Goal: Information Seeking & Learning: Find specific page/section

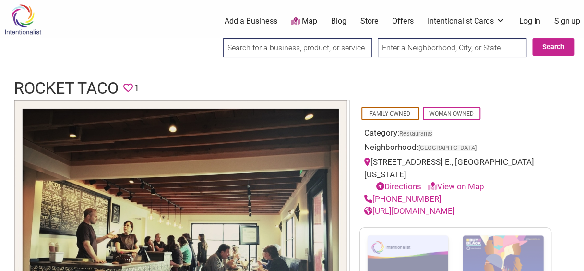
click at [302, 44] on input "search" at bounding box center [297, 47] width 149 height 19
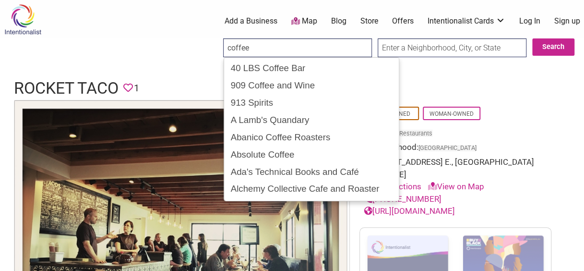
drag, startPoint x: 294, startPoint y: 48, endPoint x: 10, endPoint y: 14, distance: 285.8
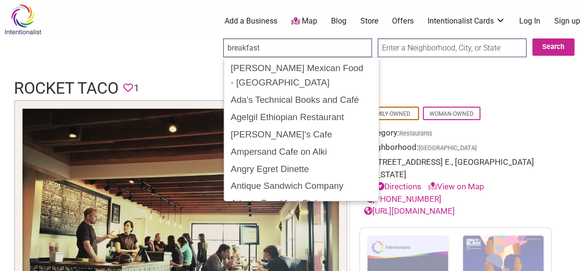
type input "breakfast"
click at [479, 46] on input "text" at bounding box center [452, 47] width 149 height 19
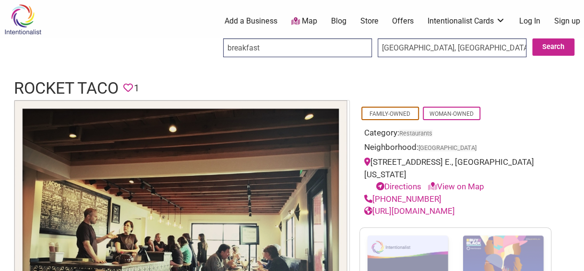
type input "Capitol Hill, Seattle, WA, USA"
click at [545, 47] on button "Search" at bounding box center [554, 46] width 42 height 17
drag, startPoint x: 300, startPoint y: 49, endPoint x: -24, endPoint y: 34, distance: 324.0
click at [0, 34] on html "× Menu 0 Add a Business Map Blog Store Offers Intentionalist Cards Buy Black Ca…" at bounding box center [292, 135] width 584 height 271
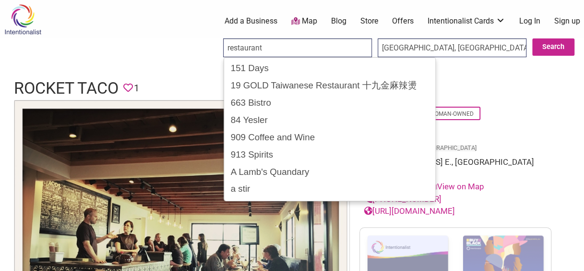
type input "restaurant"
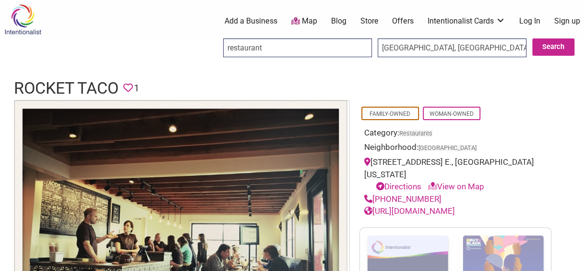
click at [214, 38] on input "Search" at bounding box center [232, 48] width 37 height 20
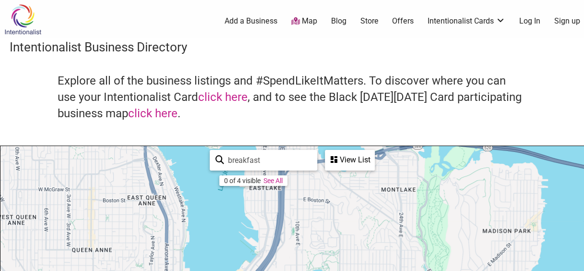
drag, startPoint x: 211, startPoint y: 217, endPoint x: 212, endPoint y: 179, distance: 38.4
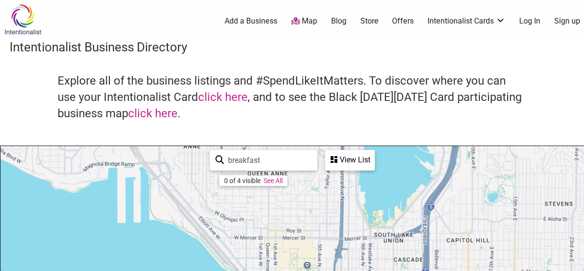
drag, startPoint x: 204, startPoint y: 235, endPoint x: 368, endPoint y: 127, distance: 196.6
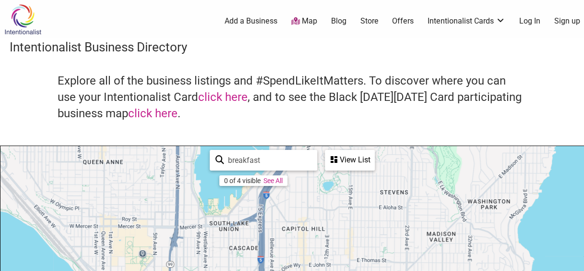
drag, startPoint x: 431, startPoint y: 227, endPoint x: 286, endPoint y: 280, distance: 154.5
click at [286, 270] on html "× Menu 0 Add a Business Map Blog Store Offers Intentionalist Cards Buy Black Ca…" at bounding box center [292, 135] width 584 height 271
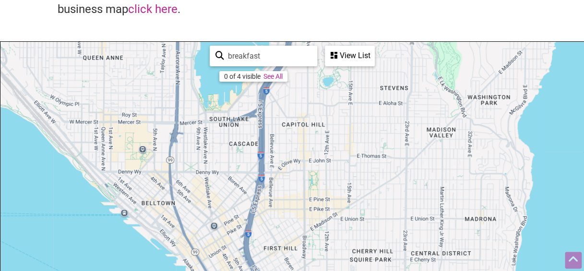
scroll to position [127, 0]
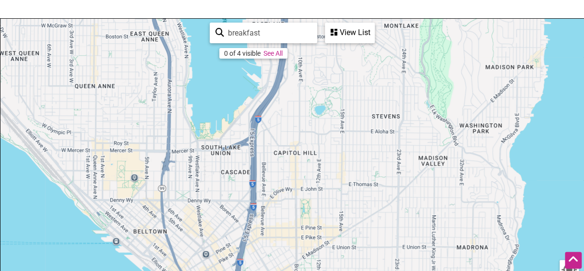
drag, startPoint x: 466, startPoint y: 75, endPoint x: 458, endPoint y: 127, distance: 53.0
click at [458, 127] on div "To navigate, press the arrow keys." at bounding box center [291, 206] width 583 height 374
click at [345, 37] on div "View List" at bounding box center [350, 33] width 48 height 18
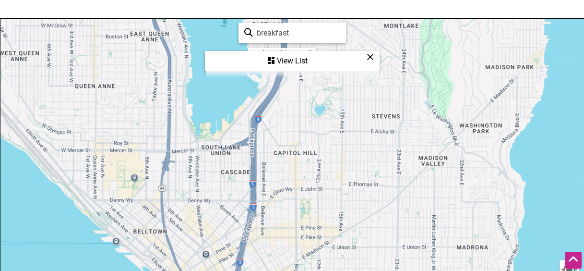
click at [305, 63] on div "View List" at bounding box center [292, 61] width 173 height 18
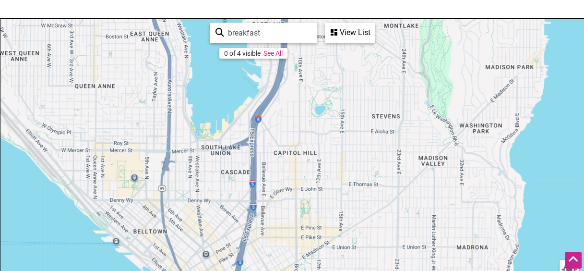
click at [279, 56] on link "See All" at bounding box center [273, 53] width 19 height 8
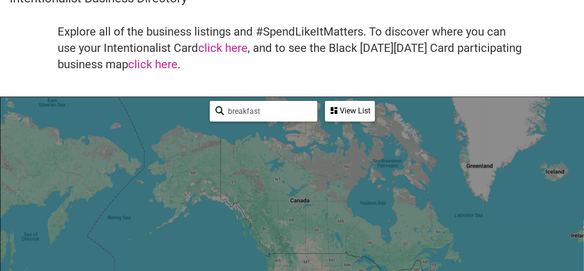
scroll to position [96, 0]
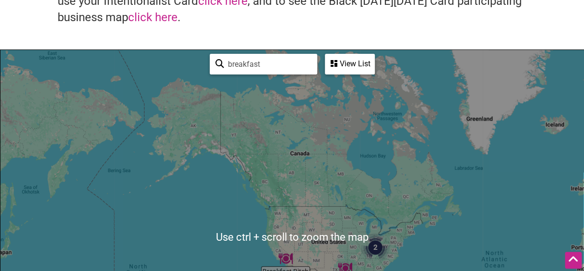
click at [280, 215] on div "To navigate, press the arrow keys." at bounding box center [291, 237] width 583 height 374
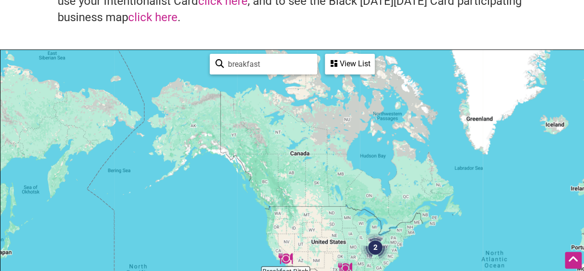
drag, startPoint x: 291, startPoint y: 69, endPoint x: 126, endPoint y: 59, distance: 165.5
click at [126, 59] on div "Breakfast Bitch Breakfast Klub 2 To navigate, press the arrow keys. Use ctrl + …" at bounding box center [291, 237] width 583 height 374
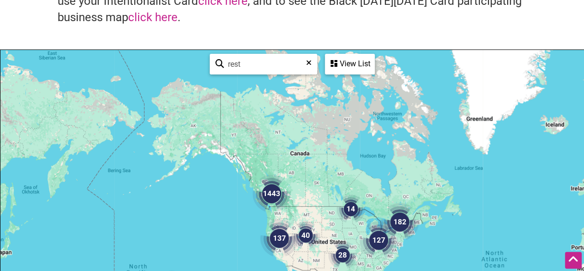
type input "rest"
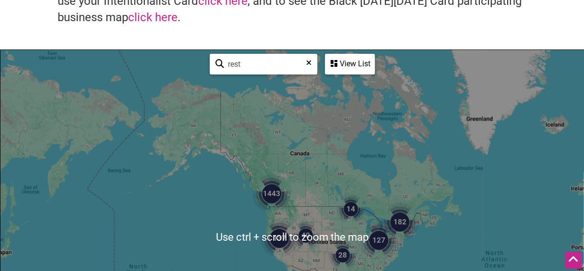
click at [270, 239] on img "137" at bounding box center [279, 238] width 38 height 38
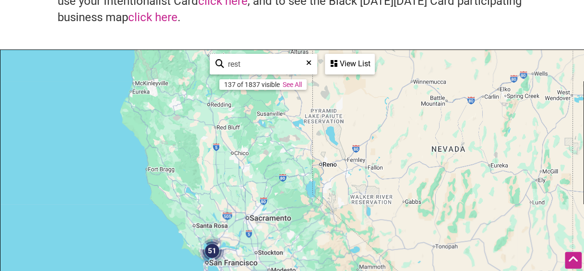
drag, startPoint x: 262, startPoint y: 133, endPoint x: 295, endPoint y: 295, distance: 165.2
click at [295, 175] on html "× Menu 0 Add a Business Map Blog Store Offers Intentionalist Cards Buy Black Ca…" at bounding box center [292, 39] width 584 height 271
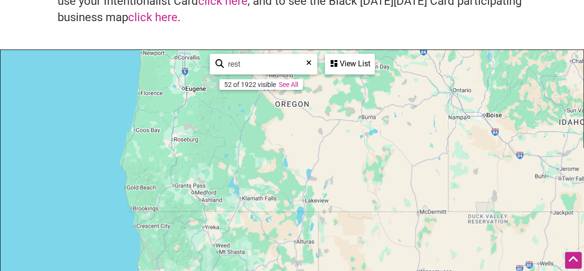
drag, startPoint x: 297, startPoint y: 99, endPoint x: 307, endPoint y: 295, distance: 196.7
click at [307, 175] on html "× Menu 0 Add a Business Map Blog Store Offers Intentionalist Cards Buy Black Ca…" at bounding box center [292, 39] width 584 height 271
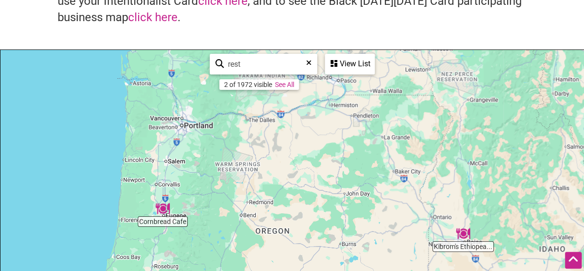
drag, startPoint x: 255, startPoint y: 197, endPoint x: 210, endPoint y: 215, distance: 49.0
click at [229, 175] on html "× Menu 0 Add a Business Map Blog Store Offers Intentionalist Cards Buy Black Ca…" at bounding box center [292, 39] width 584 height 271
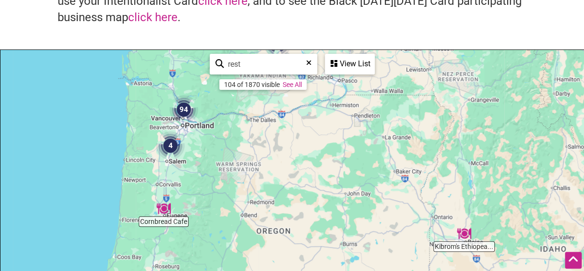
scroll to position [0, 0]
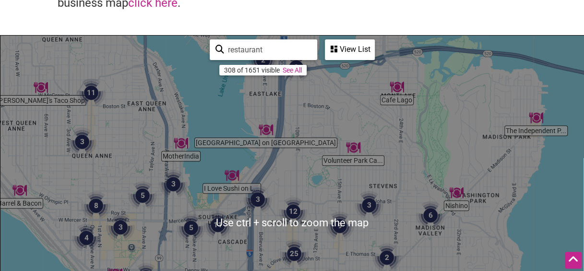
scroll to position [144, 0]
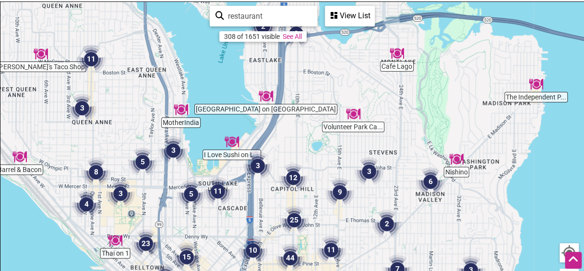
click at [344, 158] on div "To navigate, press the arrow keys." at bounding box center [291, 189] width 583 height 374
click at [317, 135] on div "To navigate, press the arrow keys." at bounding box center [291, 189] width 583 height 374
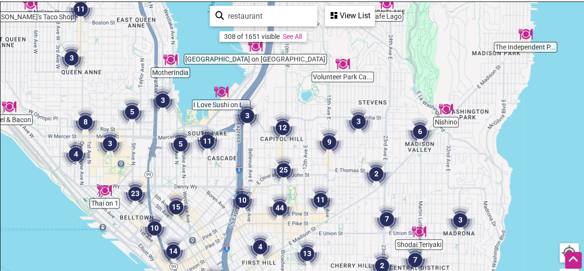
drag, startPoint x: 327, startPoint y: 145, endPoint x: 314, endPoint y: 93, distance: 53.3
click at [314, 93] on div "To navigate, press the arrow keys." at bounding box center [291, 189] width 583 height 374
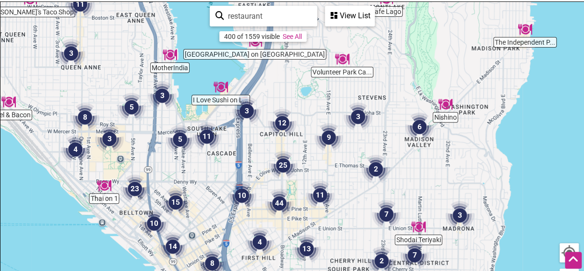
click at [283, 123] on img "12" at bounding box center [282, 123] width 29 height 29
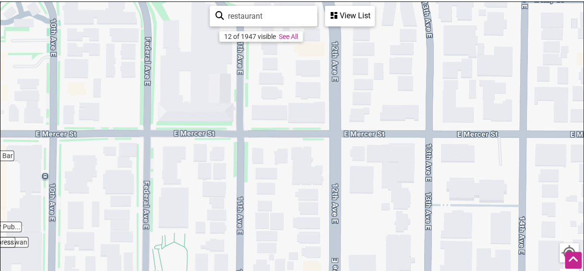
drag, startPoint x: 449, startPoint y: 187, endPoint x: 170, endPoint y: 157, distance: 280.6
click at [170, 157] on div "To navigate, press the arrow keys." at bounding box center [291, 189] width 583 height 374
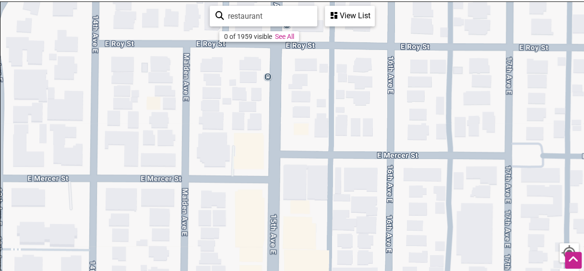
drag, startPoint x: 508, startPoint y: 117, endPoint x: 122, endPoint y: 166, distance: 388.7
click at [122, 166] on div "To navigate, press the arrow keys." at bounding box center [291, 189] width 583 height 374
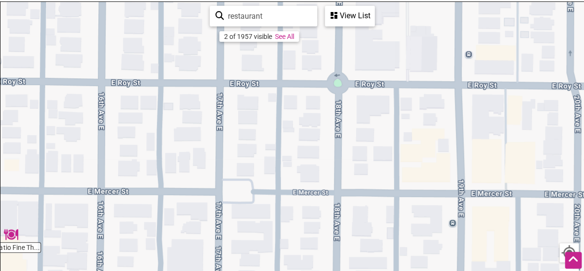
drag, startPoint x: 385, startPoint y: 140, endPoint x: 101, endPoint y: 177, distance: 285.6
click at [101, 177] on div "To navigate, press the arrow keys." at bounding box center [291, 189] width 583 height 374
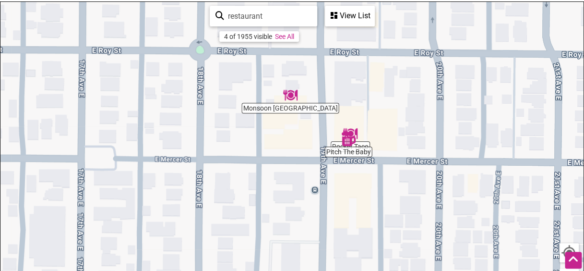
drag, startPoint x: 554, startPoint y: 168, endPoint x: 414, endPoint y: 134, distance: 143.4
click at [414, 134] on div "To navigate, press the arrow keys." at bounding box center [291, 189] width 583 height 374
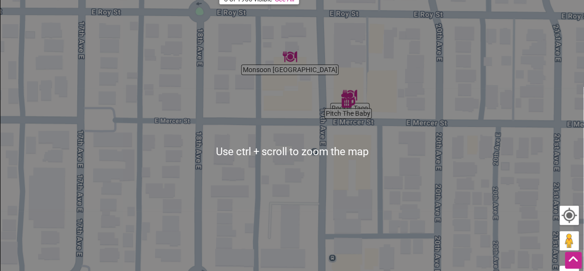
scroll to position [192, 0]
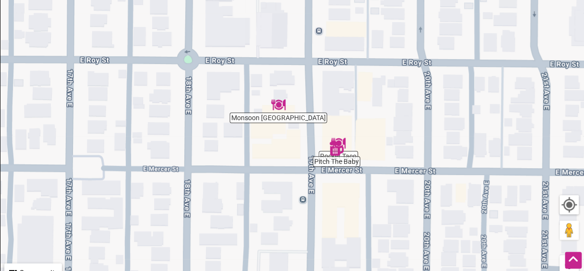
drag, startPoint x: 385, startPoint y: 160, endPoint x: 373, endPoint y: 214, distance: 54.7
click at [373, 216] on div "To navigate, press the arrow keys." at bounding box center [291, 141] width 583 height 374
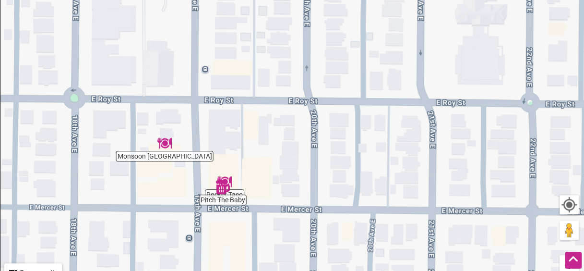
drag, startPoint x: 385, startPoint y: 215, endPoint x: 244, endPoint y: 282, distance: 156.4
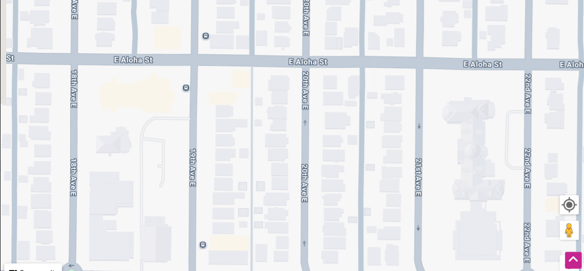
drag, startPoint x: 264, startPoint y: 68, endPoint x: 295, endPoint y: 249, distance: 183.6
click at [295, 249] on div "To navigate, press the arrow keys." at bounding box center [291, 141] width 583 height 374
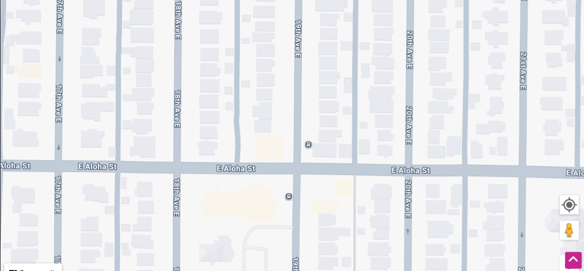
drag, startPoint x: 375, startPoint y: 129, endPoint x: 508, endPoint y: 194, distance: 147.1
click at [507, 196] on div "To navigate, press the arrow keys." at bounding box center [291, 141] width 583 height 374
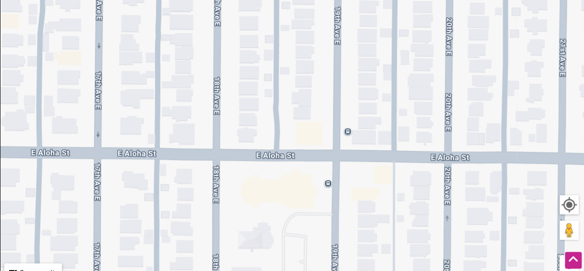
click at [574, 207] on div at bounding box center [569, 204] width 17 height 17
drag, startPoint x: 574, startPoint y: 207, endPoint x: 527, endPoint y: 186, distance: 51.8
click at [574, 207] on div at bounding box center [569, 204] width 17 height 17
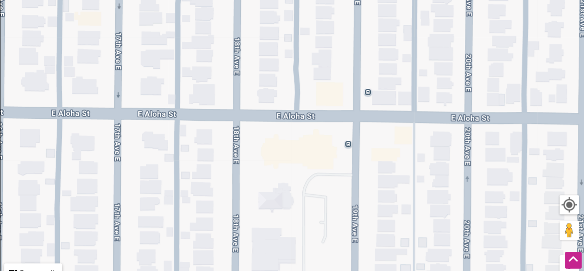
drag, startPoint x: 70, startPoint y: 254, endPoint x: 56, endPoint y: 265, distance: 17.5
click at [90, 215] on div "To navigate, press the arrow keys." at bounding box center [291, 141] width 583 height 374
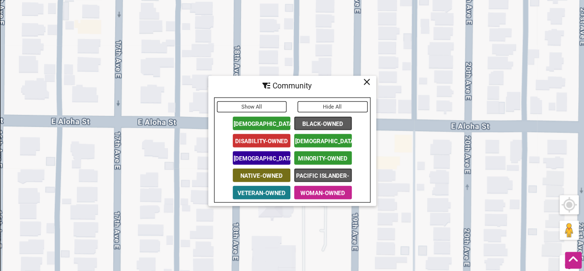
click at [371, 80] on div "Community" at bounding box center [292, 85] width 166 height 18
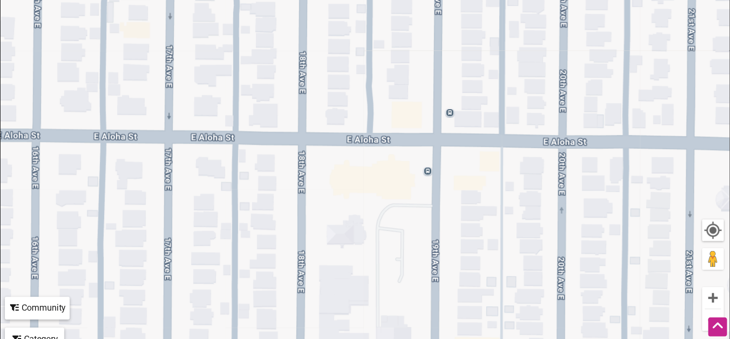
scroll to position [192, 0]
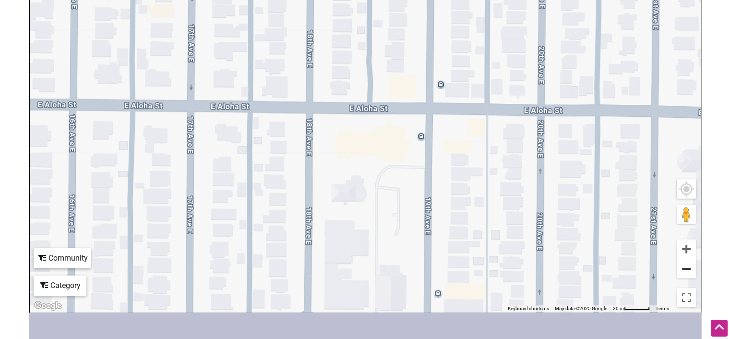
click at [591, 270] on button "Zoom out" at bounding box center [686, 268] width 19 height 19
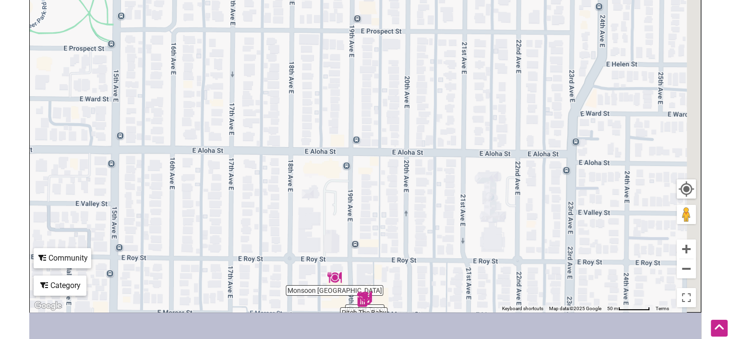
drag, startPoint x: 492, startPoint y: 226, endPoint x: 439, endPoint y: 265, distance: 65.7
click at [439, 265] on div "To navigate, press the arrow keys." at bounding box center [365, 125] width 671 height 374
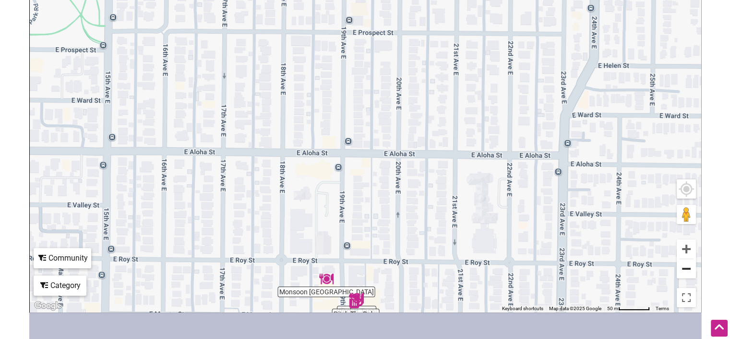
click at [591, 270] on button "Zoom out" at bounding box center [686, 268] width 19 height 19
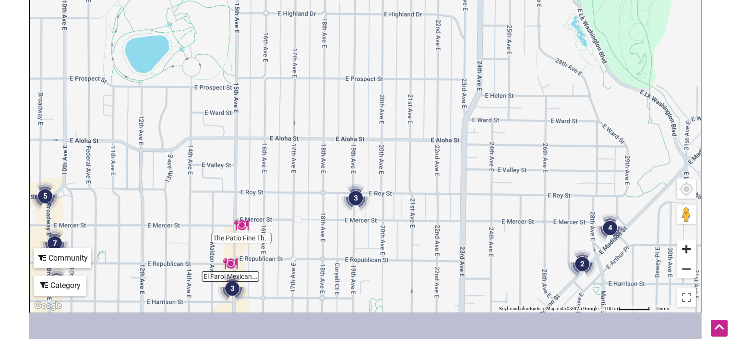
click at [591, 251] on button "Zoom in" at bounding box center [686, 248] width 19 height 19
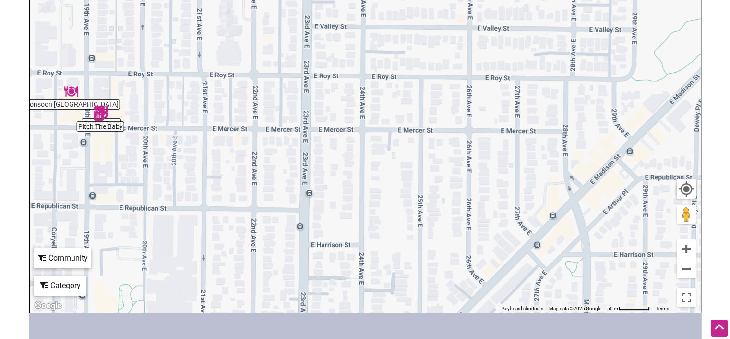
drag, startPoint x: 429, startPoint y: 193, endPoint x: 172, endPoint y: 5, distance: 318.5
click at [172, 5] on div "To navigate, press the arrow keys." at bounding box center [365, 125] width 671 height 374
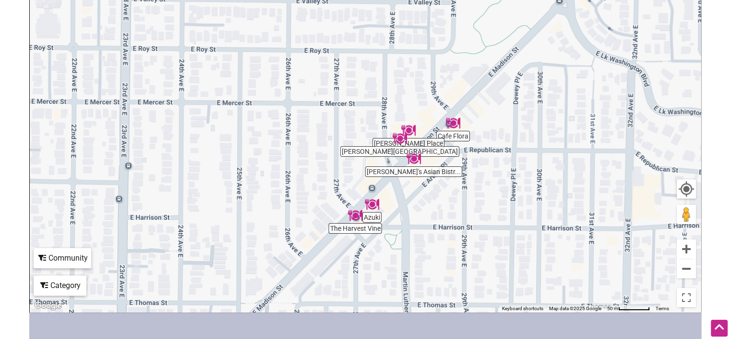
drag, startPoint x: 628, startPoint y: 248, endPoint x: 504, endPoint y: 224, distance: 126.6
click at [445, 220] on div "To navigate, press the arrow keys." at bounding box center [365, 125] width 671 height 374
click at [591, 253] on button "Zoom in" at bounding box center [686, 248] width 19 height 19
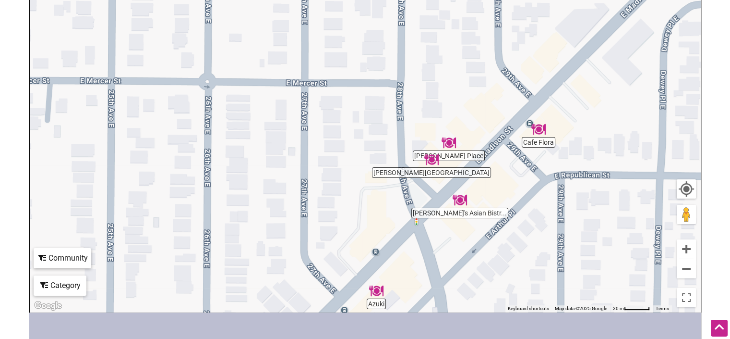
click at [541, 130] on img "Cafe Flora" at bounding box center [539, 129] width 14 height 14
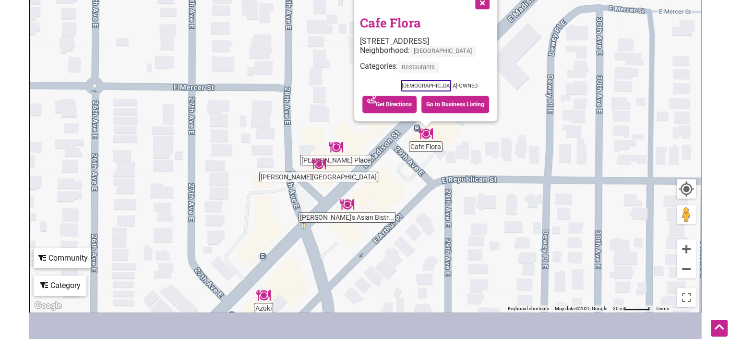
drag, startPoint x: 418, startPoint y: 269, endPoint x: 479, endPoint y: 283, distance: 62.6
click at [479, 270] on div "To navigate, press the arrow keys. Cafe Flora 2901 E Madison St, Seattle, WA 98…" at bounding box center [365, 125] width 671 height 374
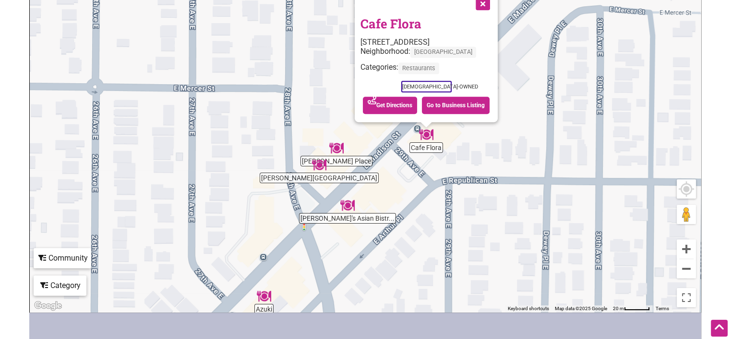
click at [488, 1] on button "Close" at bounding box center [482, 3] width 24 height 24
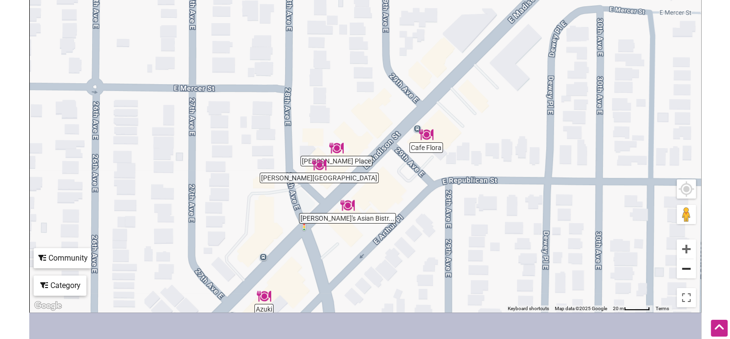
click at [591, 268] on button "Zoom out" at bounding box center [686, 268] width 19 height 19
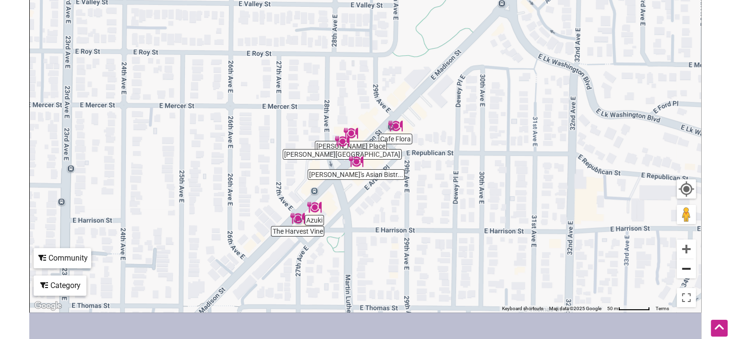
click at [591, 268] on button "Zoom out" at bounding box center [686, 268] width 19 height 19
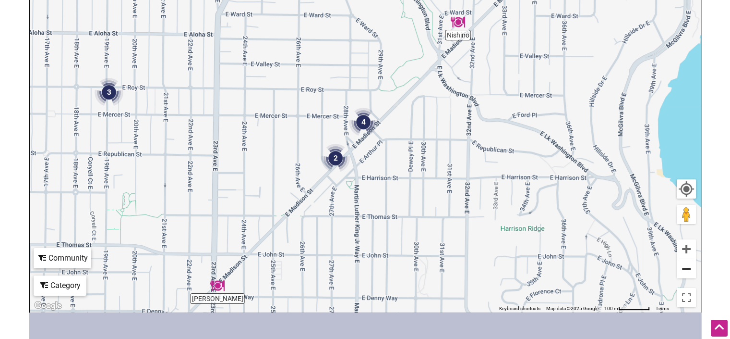
click at [591, 268] on button "Zoom out" at bounding box center [686, 268] width 19 height 19
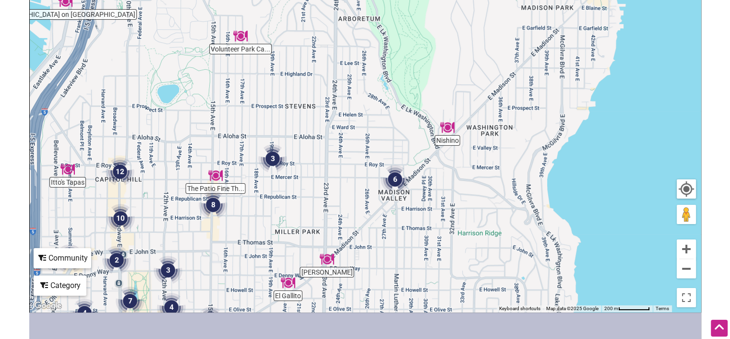
drag, startPoint x: 244, startPoint y: 141, endPoint x: 296, endPoint y: 226, distance: 99.4
click at [296, 226] on div "To navigate, press the arrow keys." at bounding box center [365, 125] width 671 height 374
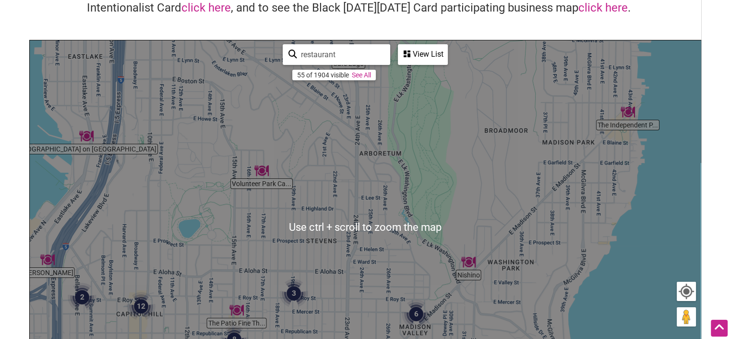
scroll to position [72, 0]
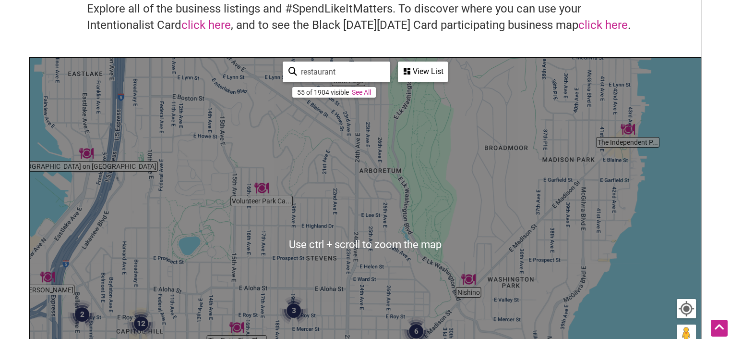
drag, startPoint x: 337, startPoint y: 67, endPoint x: 152, endPoint y: 42, distance: 186.6
click at [159, 43] on div "Intentionalist Business Directory Explore all of the business listings and #Spe…" at bounding box center [365, 198] width 672 height 465
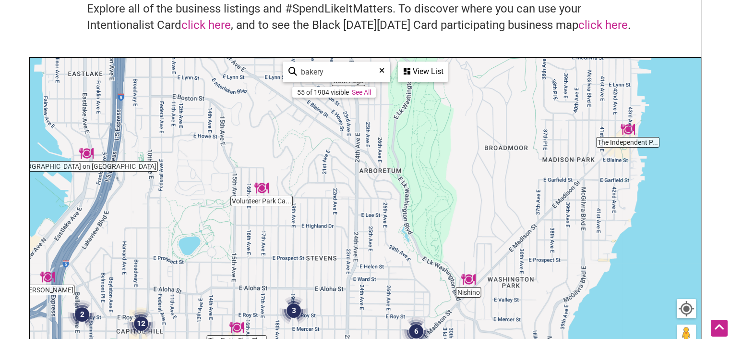
type input "bakery"
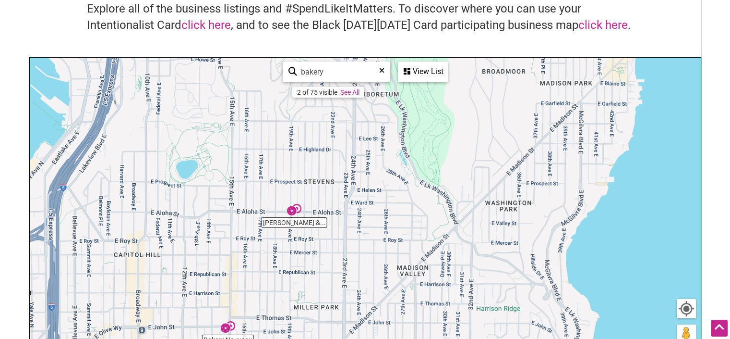
drag, startPoint x: 377, startPoint y: 304, endPoint x: 376, endPoint y: 228, distance: 76.4
click at [376, 228] on div "To navigate, press the arrow keys." at bounding box center [365, 245] width 671 height 374
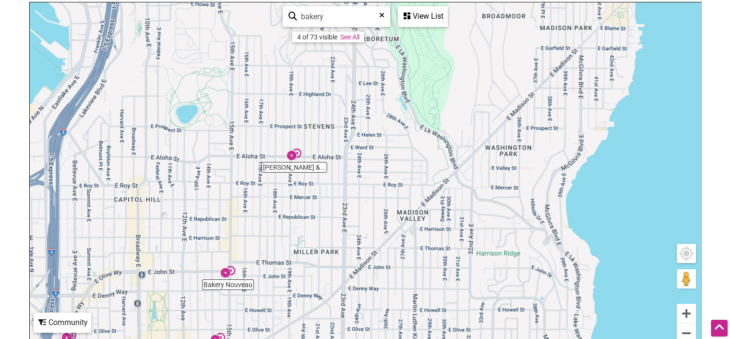
scroll to position [173, 0]
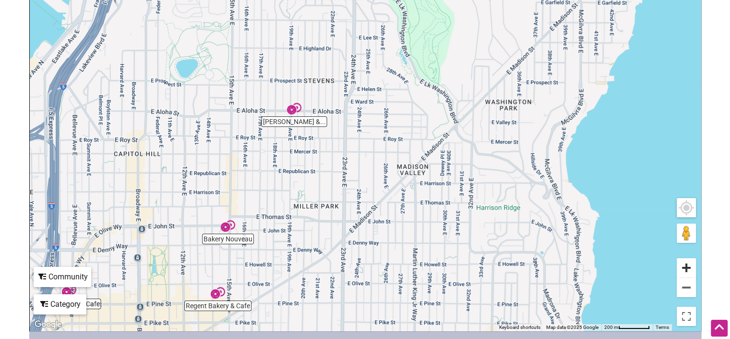
click at [591, 266] on button "Zoom in" at bounding box center [686, 267] width 19 height 19
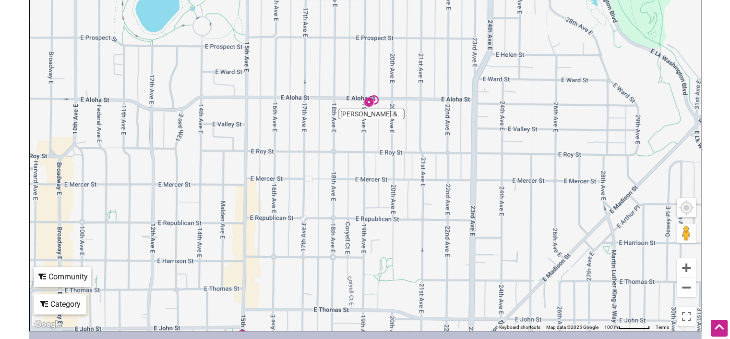
drag, startPoint x: 295, startPoint y: 192, endPoint x: 444, endPoint y: 212, distance: 150.3
click at [444, 212] on div "To navigate, press the arrow keys." at bounding box center [365, 144] width 671 height 374
click at [372, 98] on img "Macrina Bakery & Cafe" at bounding box center [371, 101] width 14 height 14
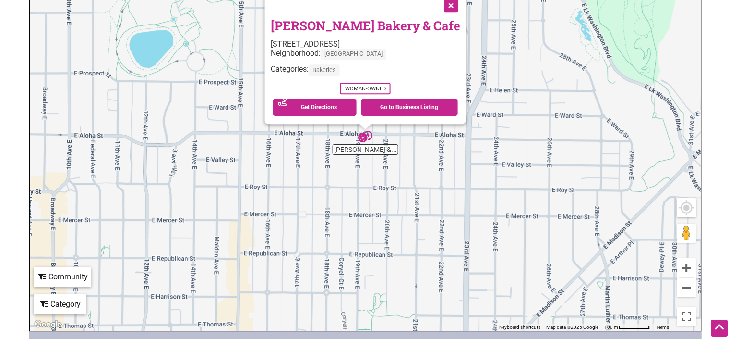
click at [375, 24] on link "Macrina Bakery & Cafe" at bounding box center [365, 25] width 190 height 16
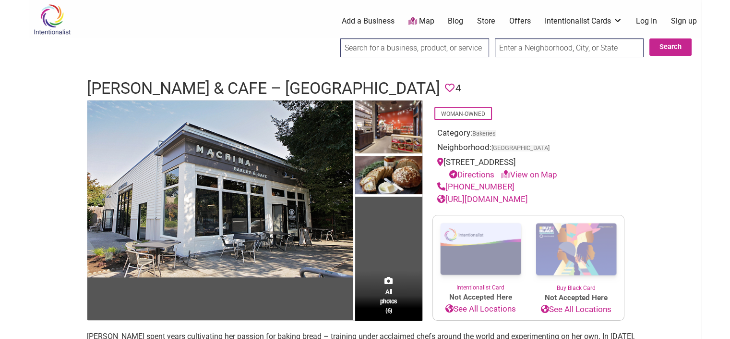
click at [527, 200] on link "https://www.macrinabakery.com" at bounding box center [482, 199] width 91 height 10
